Goal: Information Seeking & Learning: Check status

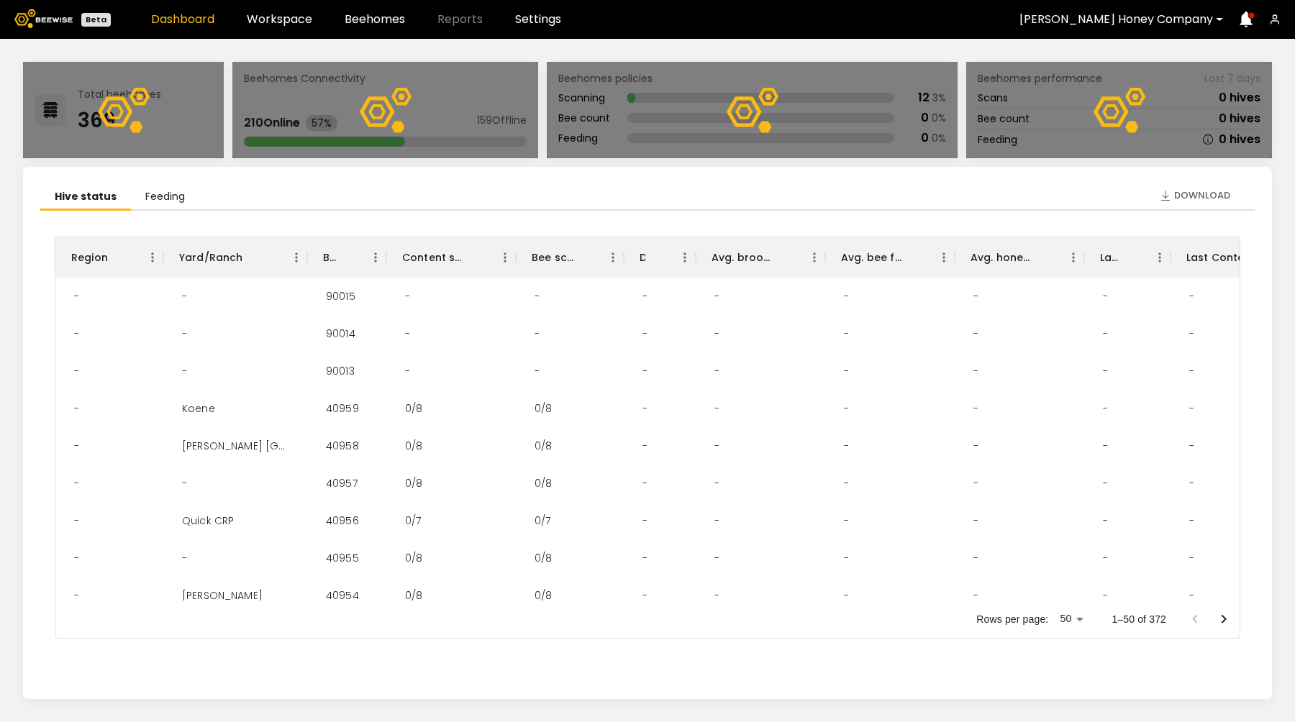
click at [265, 37] on header "Beta Dashboard Workspace Beehomes Reports Settings [PERSON_NAME] Honey Company" at bounding box center [647, 19] width 1295 height 39
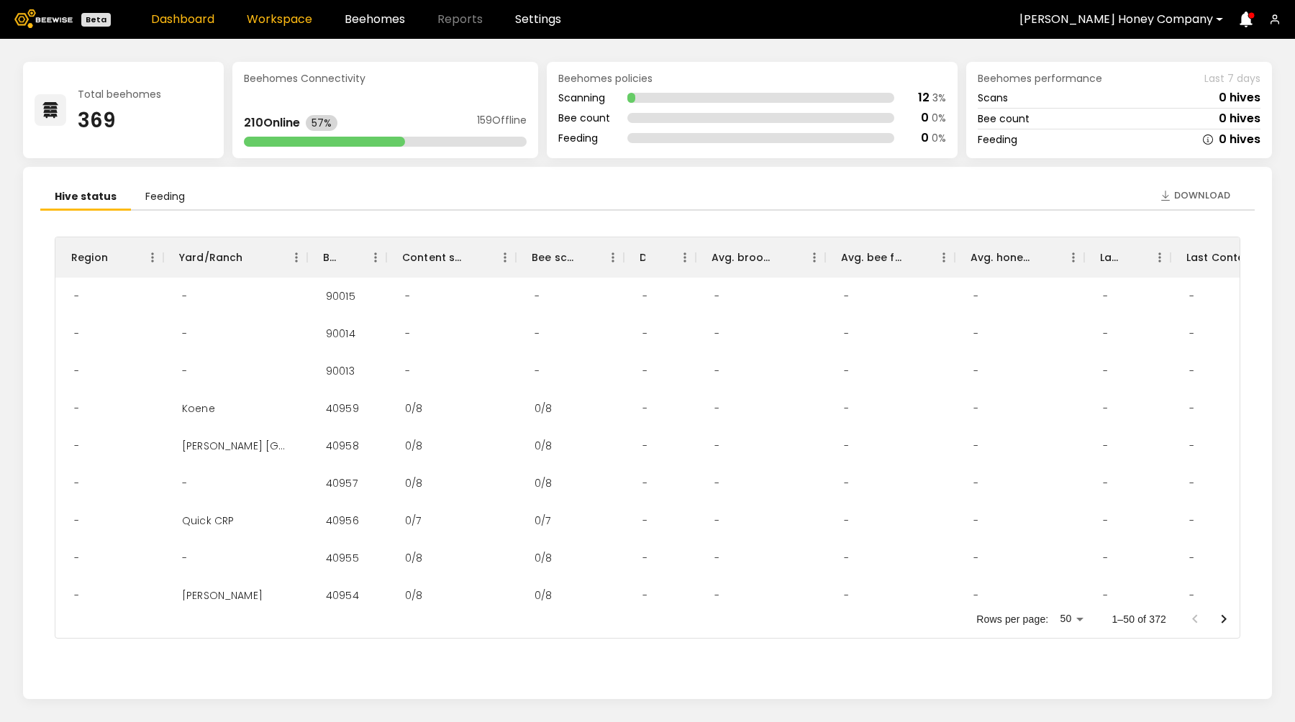
click at [260, 19] on link "Workspace" at bounding box center [279, 20] width 65 height 12
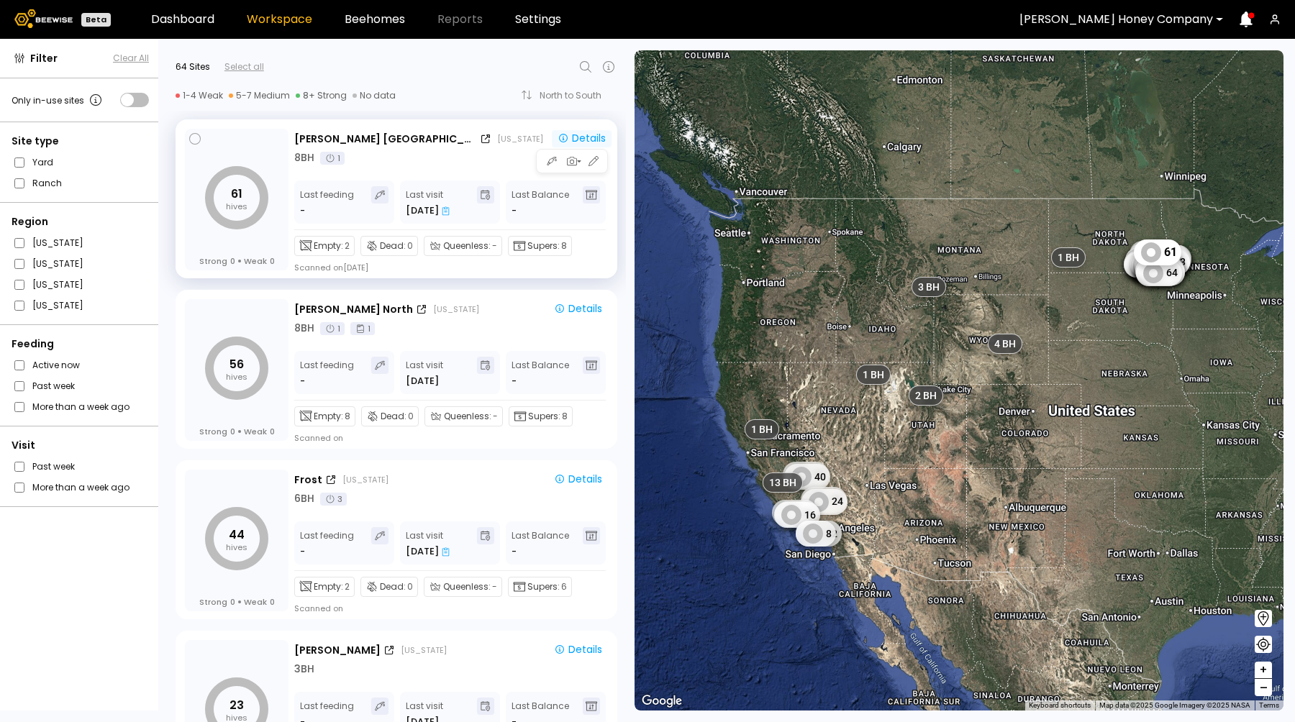
click at [585, 140] on div "Details" at bounding box center [581, 138] width 48 height 13
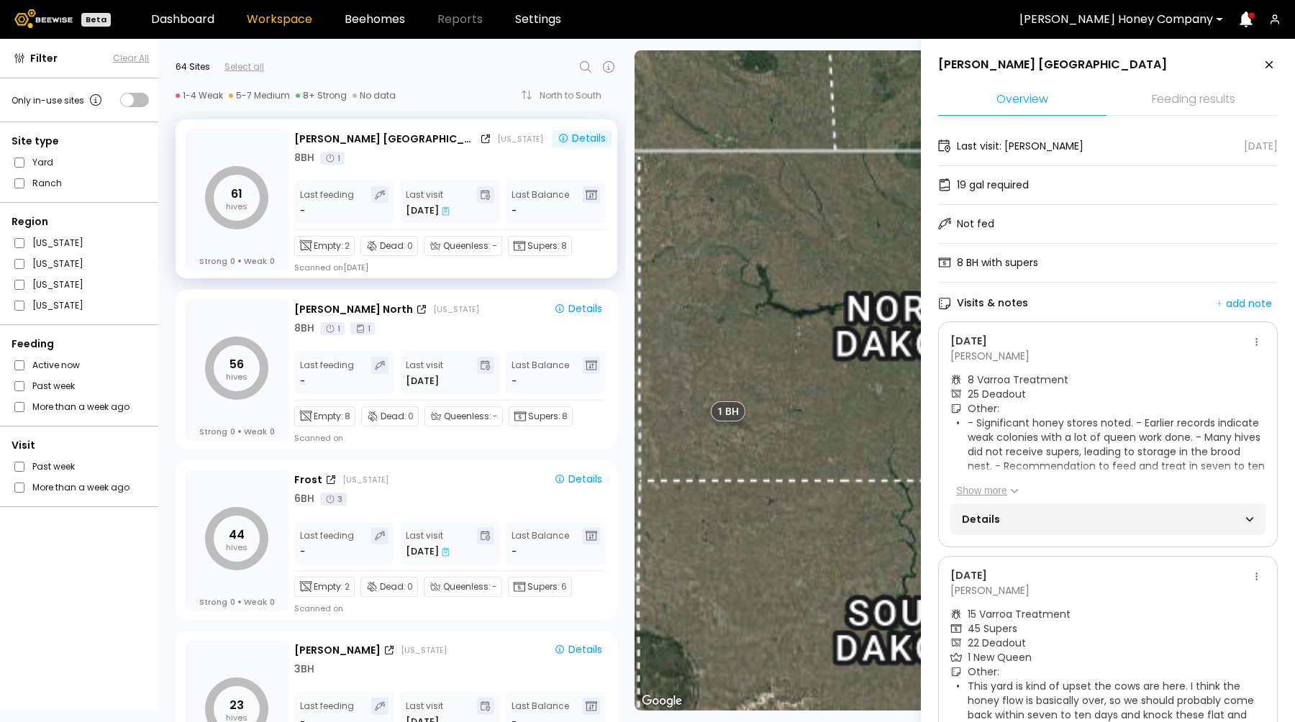
click at [1168, 100] on li "Feeding results" at bounding box center [1193, 100] width 168 height 31
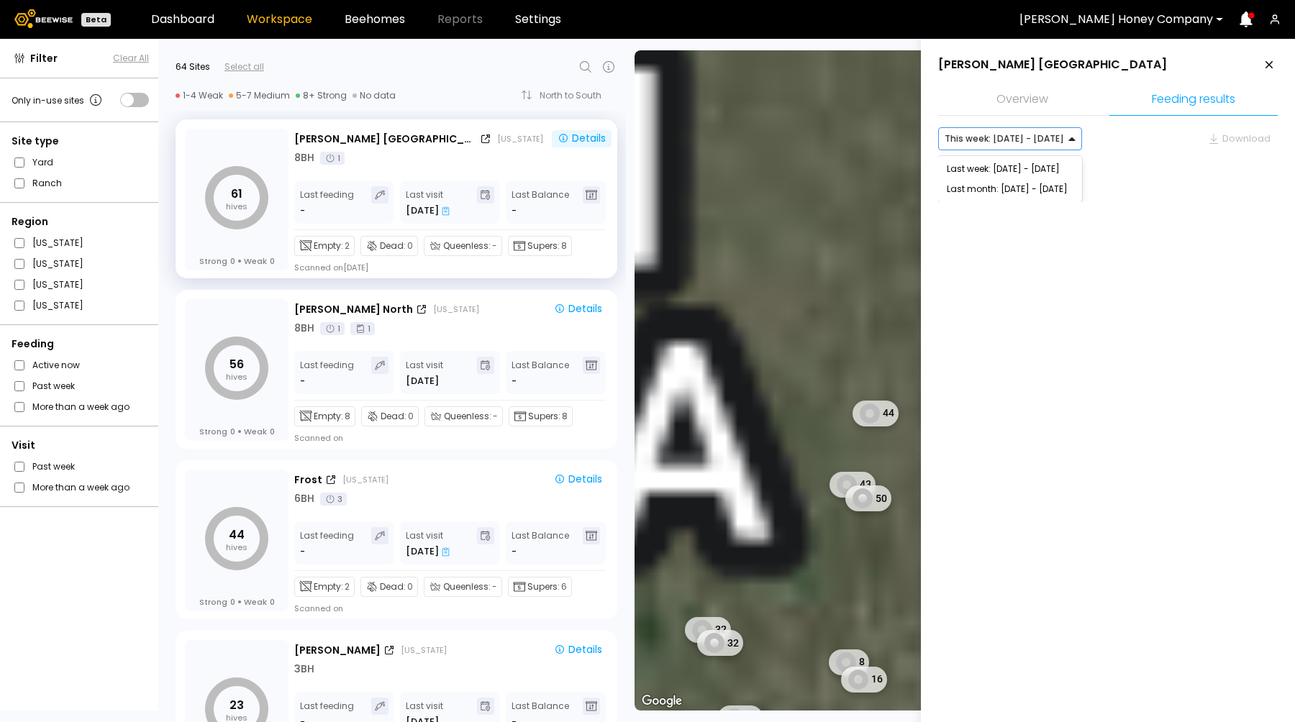
click at [1005, 142] on div at bounding box center [1003, 138] width 119 height 13
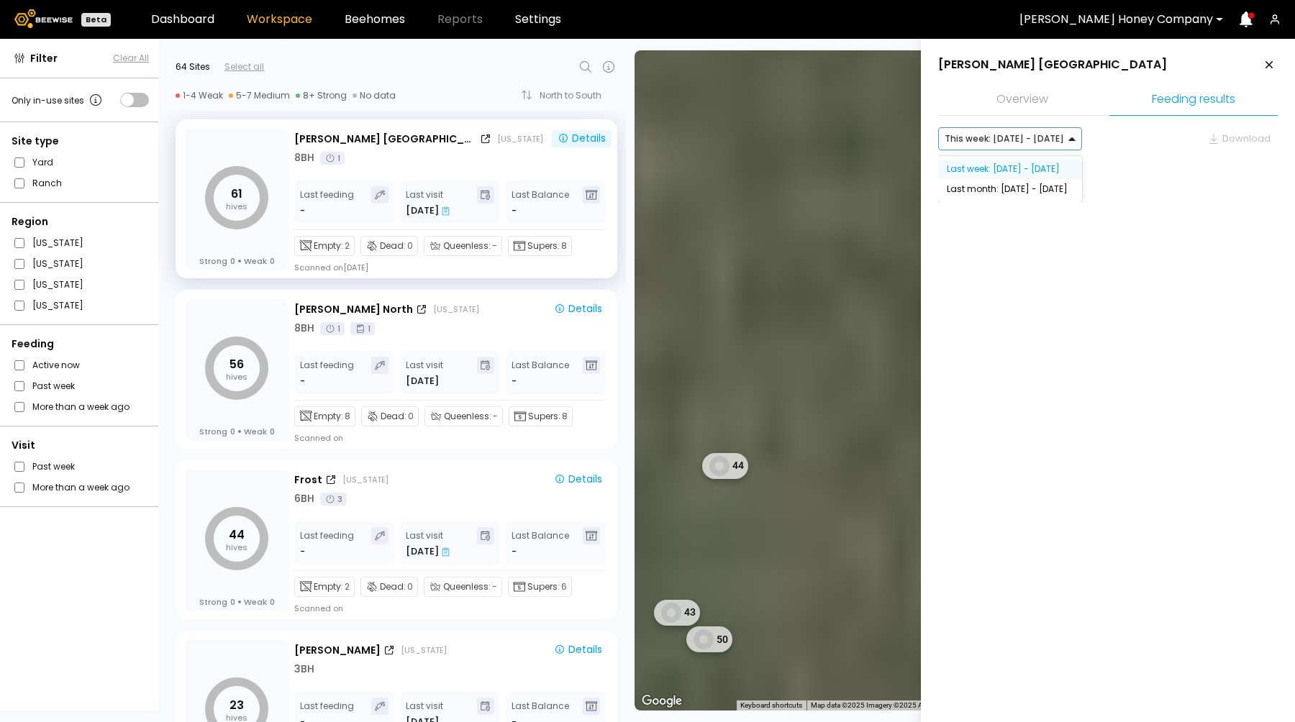
click at [1000, 169] on div "Last week: [DATE] - [DATE]" at bounding box center [1009, 169] width 127 height 9
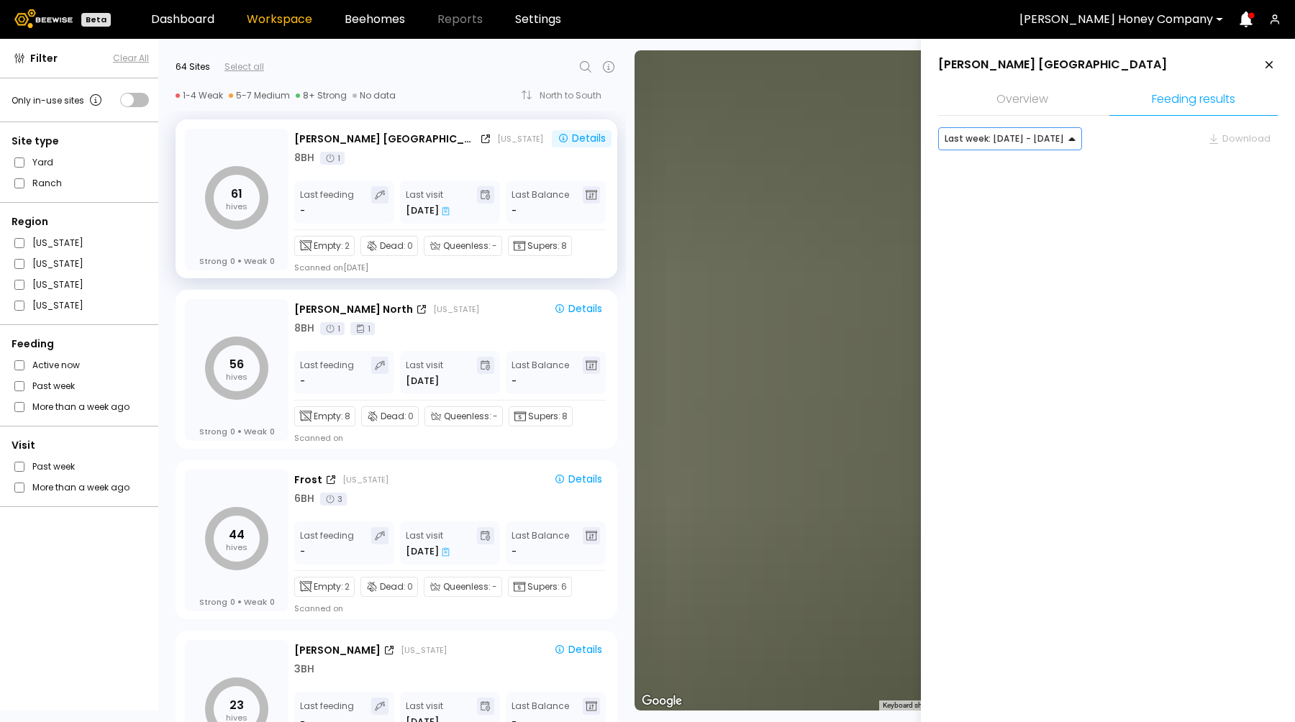
click at [1025, 132] on div at bounding box center [1003, 138] width 119 height 13
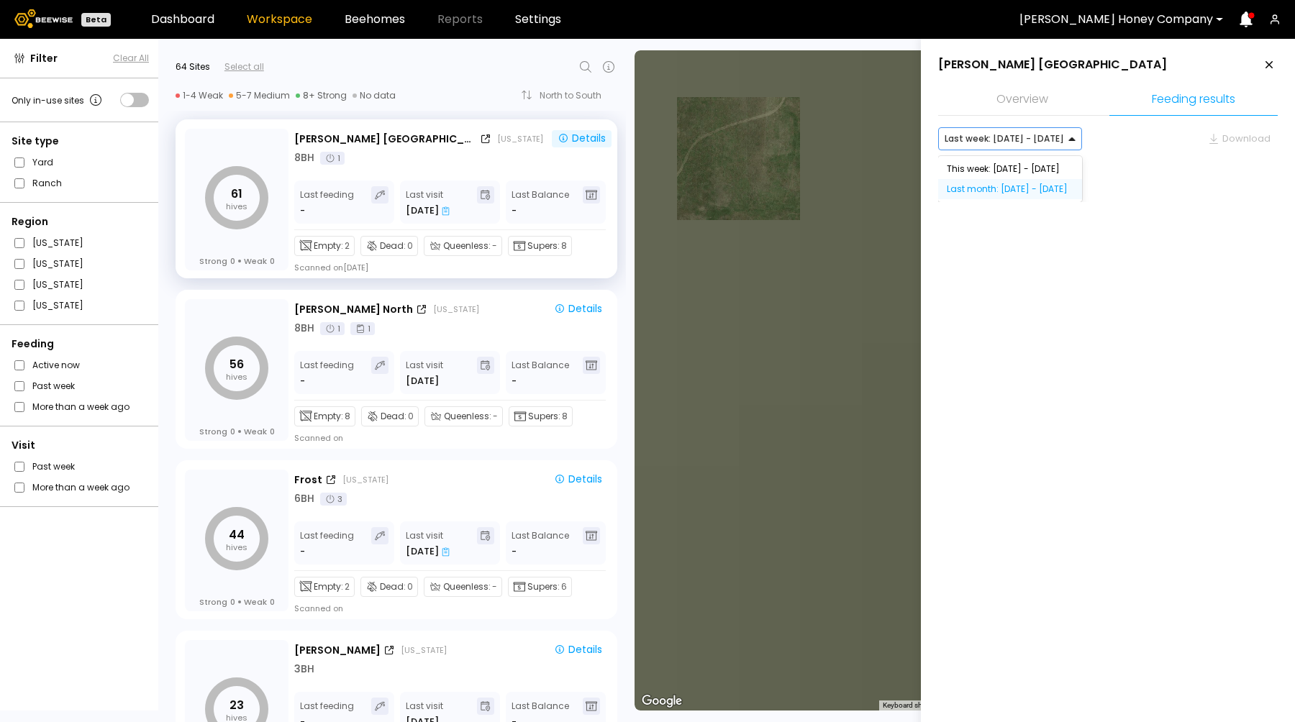
click at [1021, 195] on div "Last month: [DATE] - [DATE]" at bounding box center [1010, 189] width 144 height 20
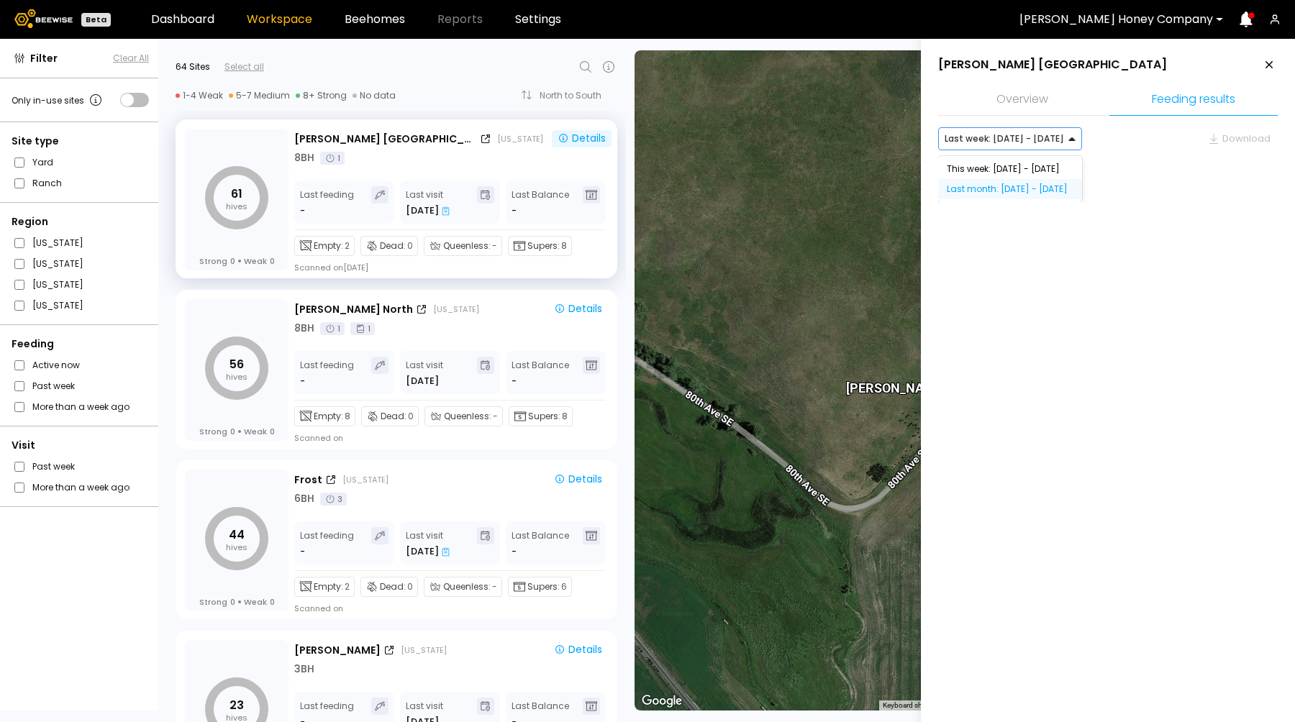
click at [997, 188] on div "Last month: [DATE] - [DATE]" at bounding box center [1009, 189] width 127 height 9
click at [433, 307] on div "[US_STATE]" at bounding box center [456, 310] width 46 height 12
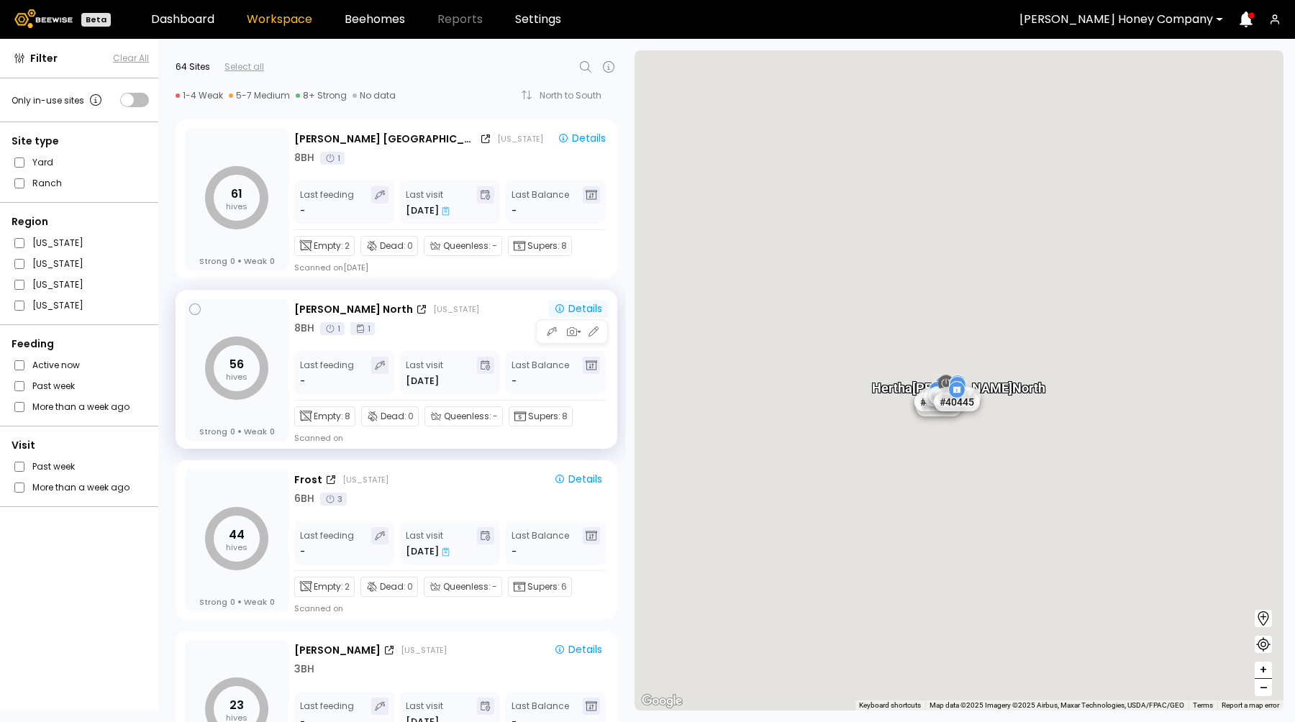
click at [566, 307] on div "Details" at bounding box center [578, 308] width 48 height 13
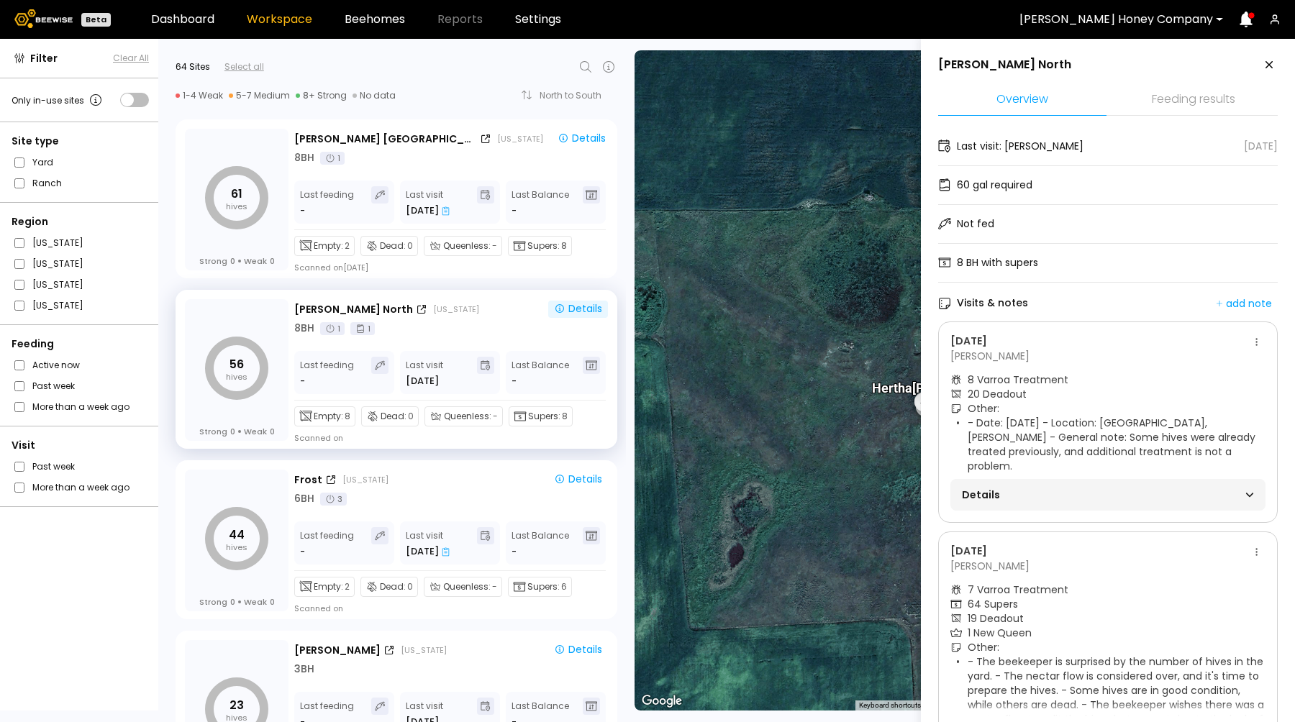
click at [1184, 106] on li "Feeding results" at bounding box center [1193, 100] width 168 height 31
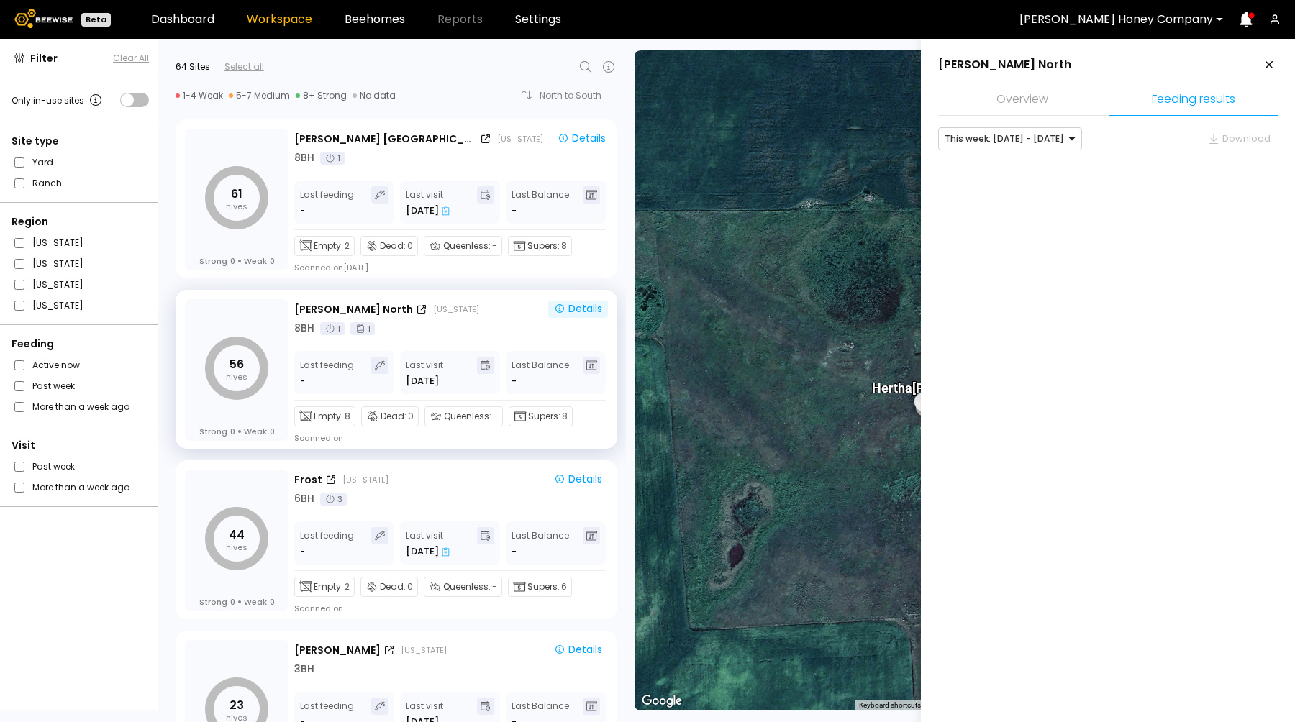
click at [990, 152] on div "This week: [DATE] - [DATE] Download" at bounding box center [1107, 164] width 339 height 75
click at [980, 136] on div at bounding box center [1003, 138] width 119 height 13
click at [978, 168] on div "Last week: [DATE] - [DATE]" at bounding box center [1009, 169] width 127 height 9
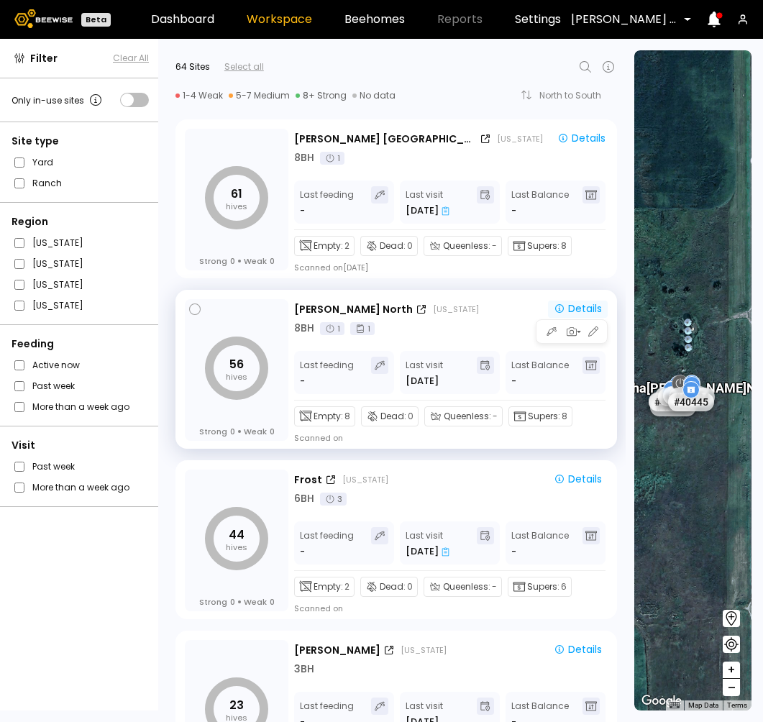
click at [584, 304] on div "Details" at bounding box center [578, 308] width 48 height 13
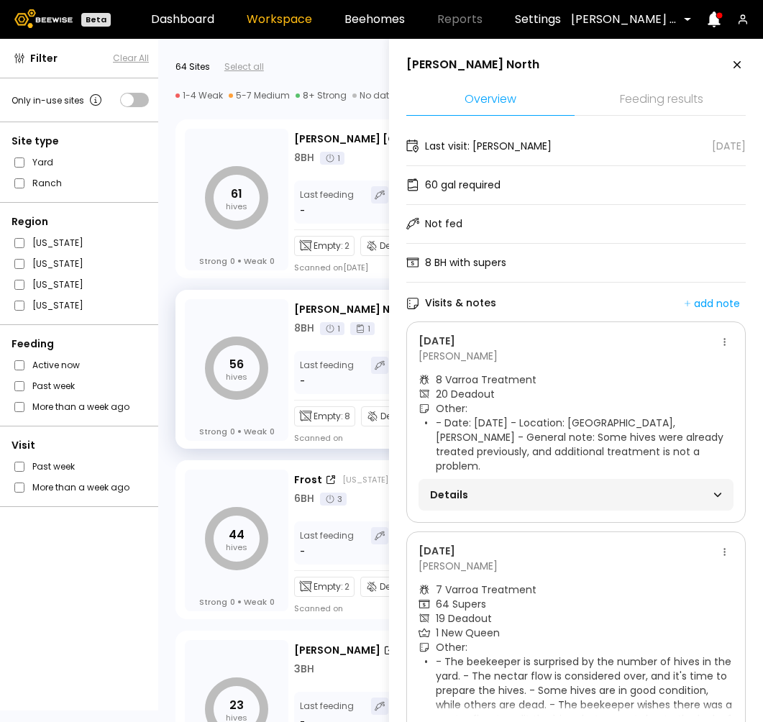
click at [649, 99] on li "Feeding results" at bounding box center [662, 100] width 168 height 31
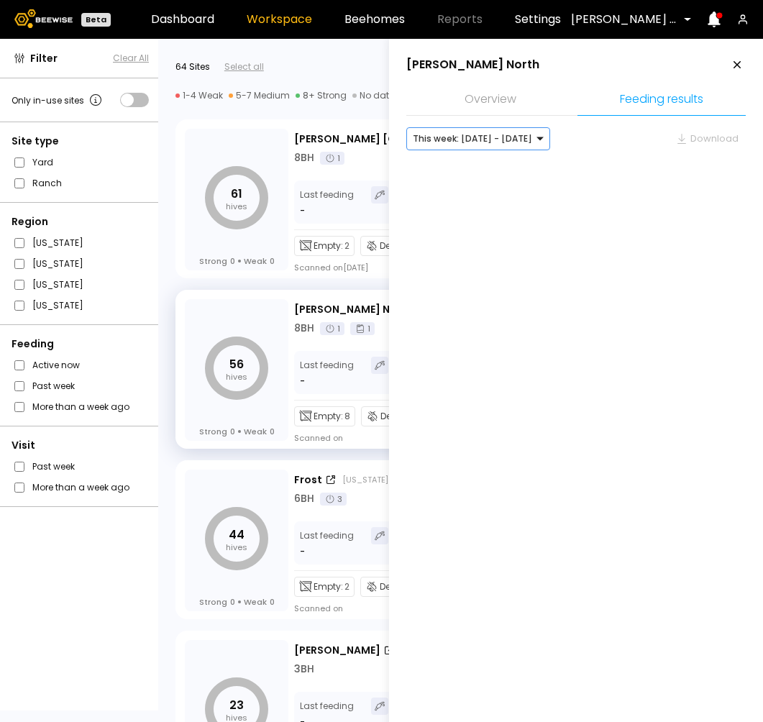
click at [498, 145] on div "This week: [DATE] - [DATE]" at bounding box center [472, 139] width 131 height 22
click at [486, 176] on div "Last week: [DATE] - [DATE]" at bounding box center [478, 169] width 144 height 20
click at [518, 142] on div at bounding box center [472, 138] width 119 height 13
click at [496, 169] on div "Last week: [DATE] - [DATE]" at bounding box center [478, 169] width 127 height 9
click at [362, 17] on link "Beehomes" at bounding box center [375, 20] width 60 height 12
